Goal: Task Accomplishment & Management: Use online tool/utility

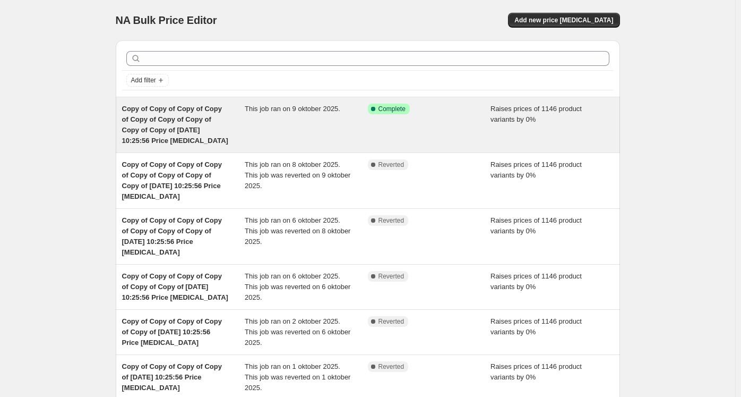
click at [290, 115] on div "This job ran on 9 oktober 2025." at bounding box center [306, 125] width 123 height 42
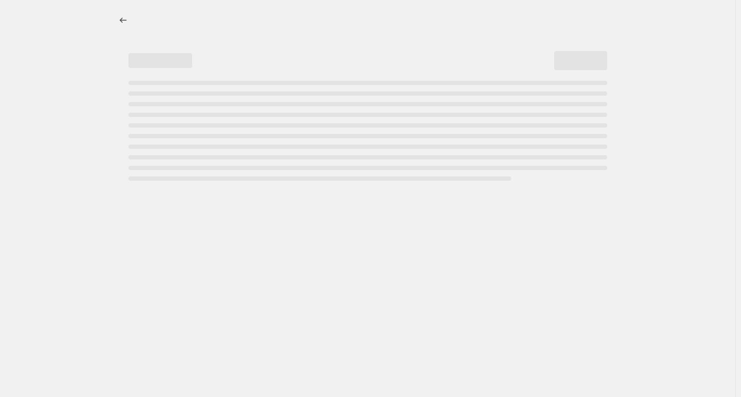
select select "percentage"
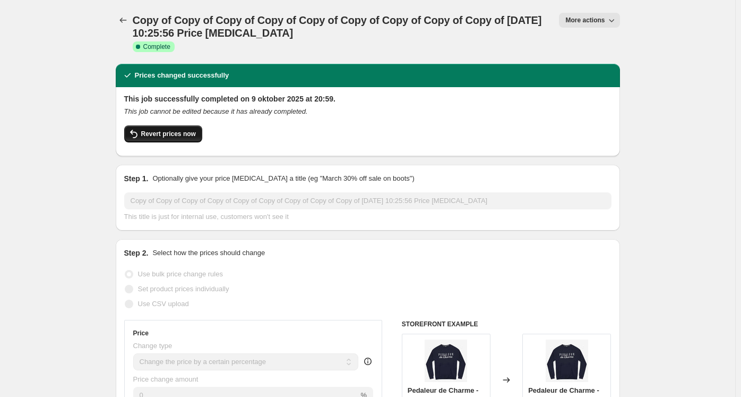
click at [168, 134] on span "Revert prices now" at bounding box center [168, 134] width 55 height 8
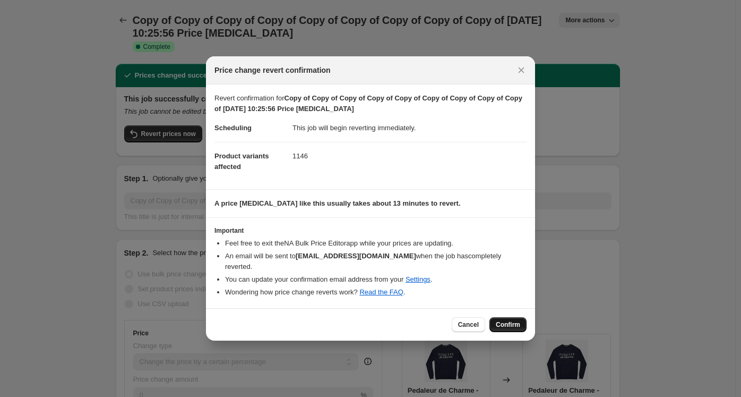
click at [510, 320] on span "Confirm" at bounding box center [508, 324] width 24 height 8
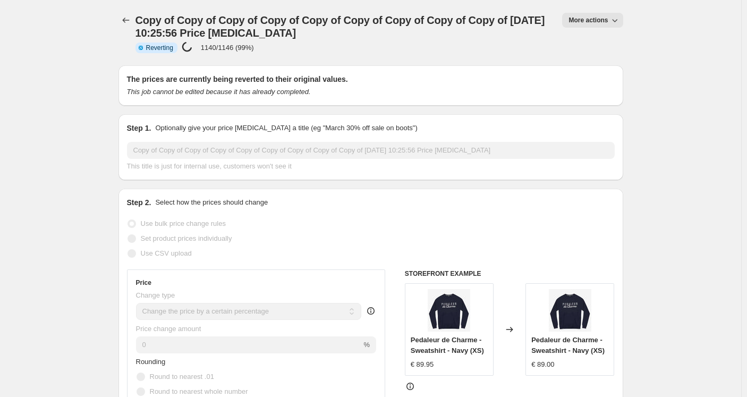
select select "percentage"
